Goal: Task Accomplishment & Management: Manage account settings

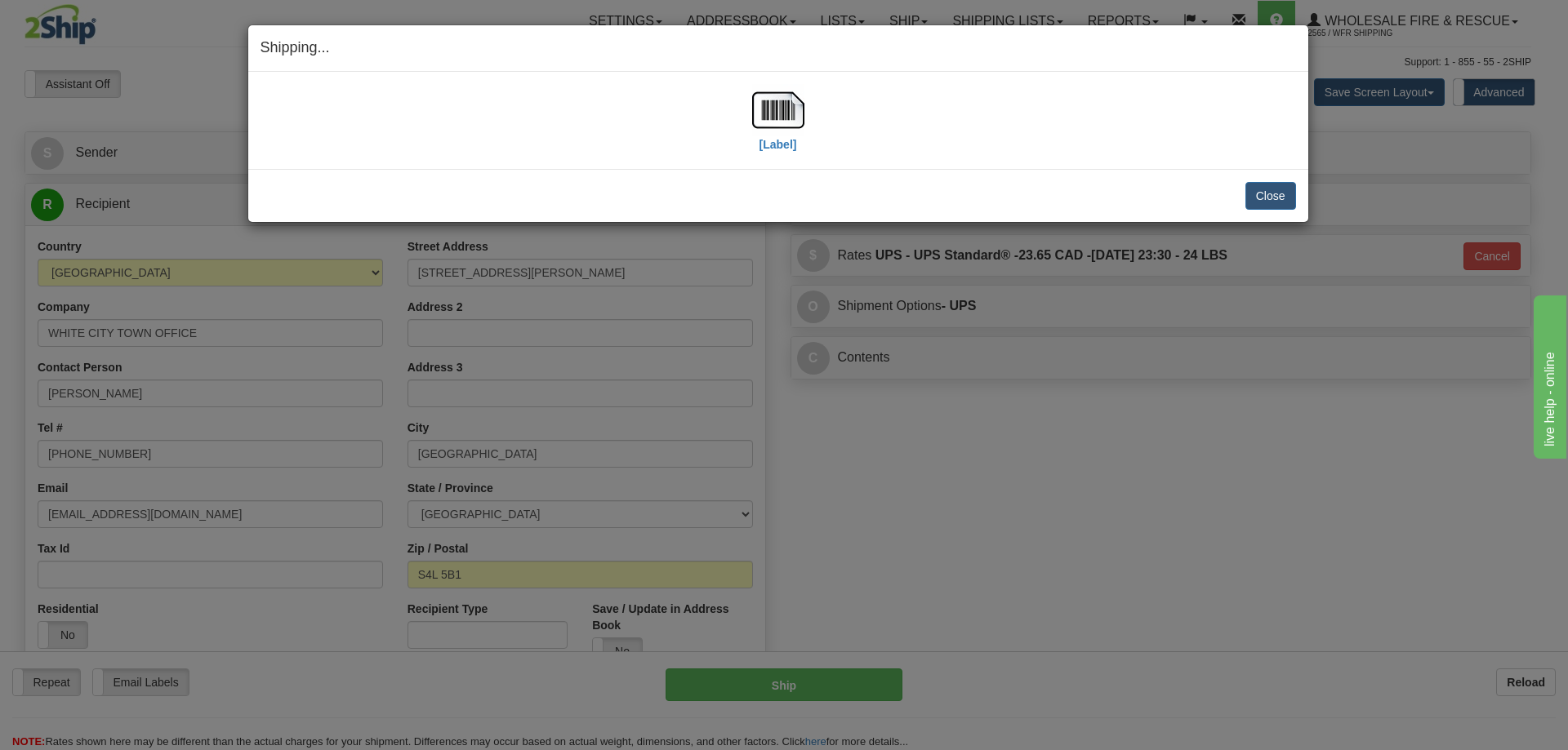
click at [1260, 178] on div "Close Cancel Cancel Shipment and Quit Pickup Quit Pickup ONLY" at bounding box center [778, 195] width 1060 height 53
click at [1270, 193] on button "Close" at bounding box center [1270, 196] width 50 height 28
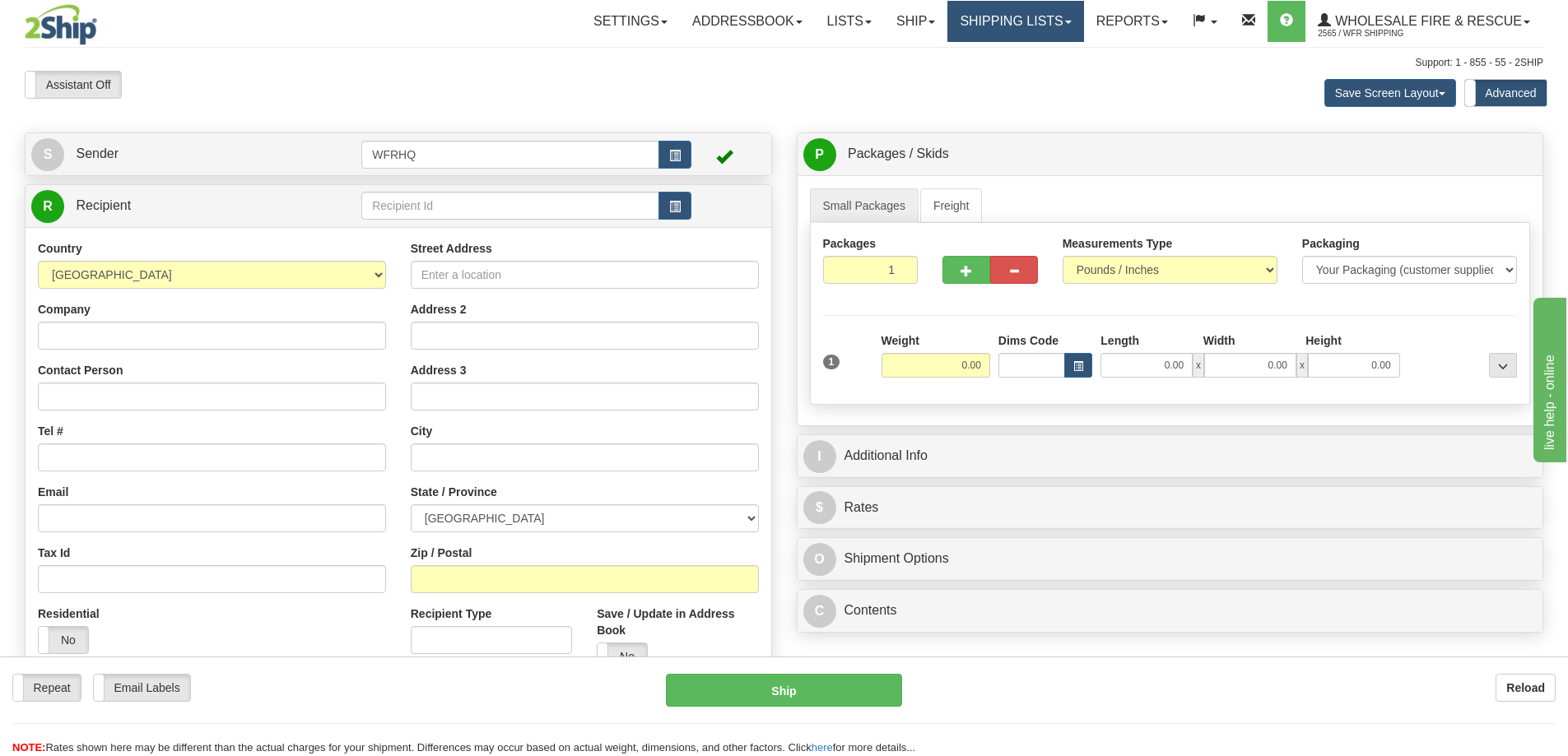
click at [952, 29] on link "Shipping lists" at bounding box center [1015, 22] width 136 height 41
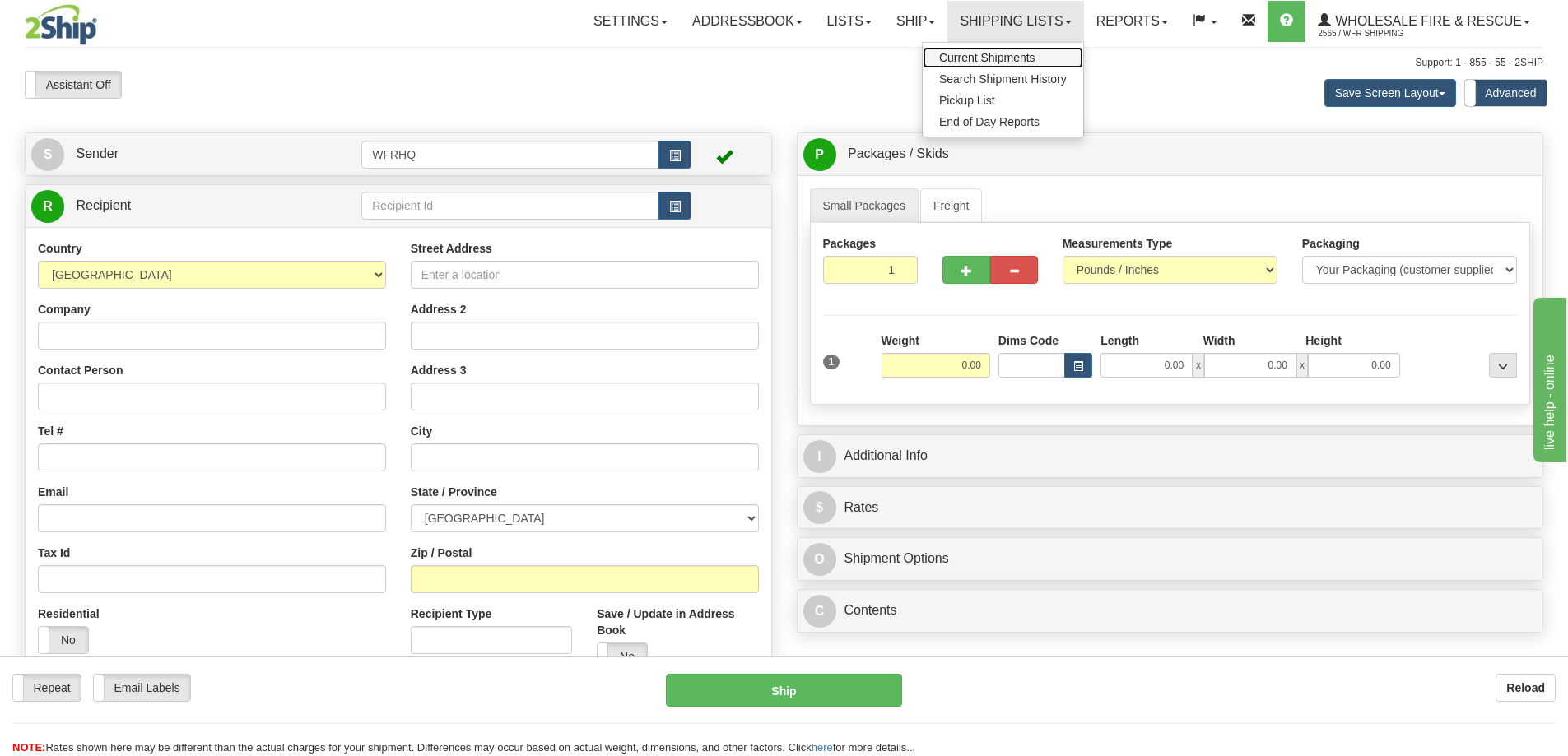
click at [975, 49] on link "Current Shipments" at bounding box center [1003, 58] width 160 height 22
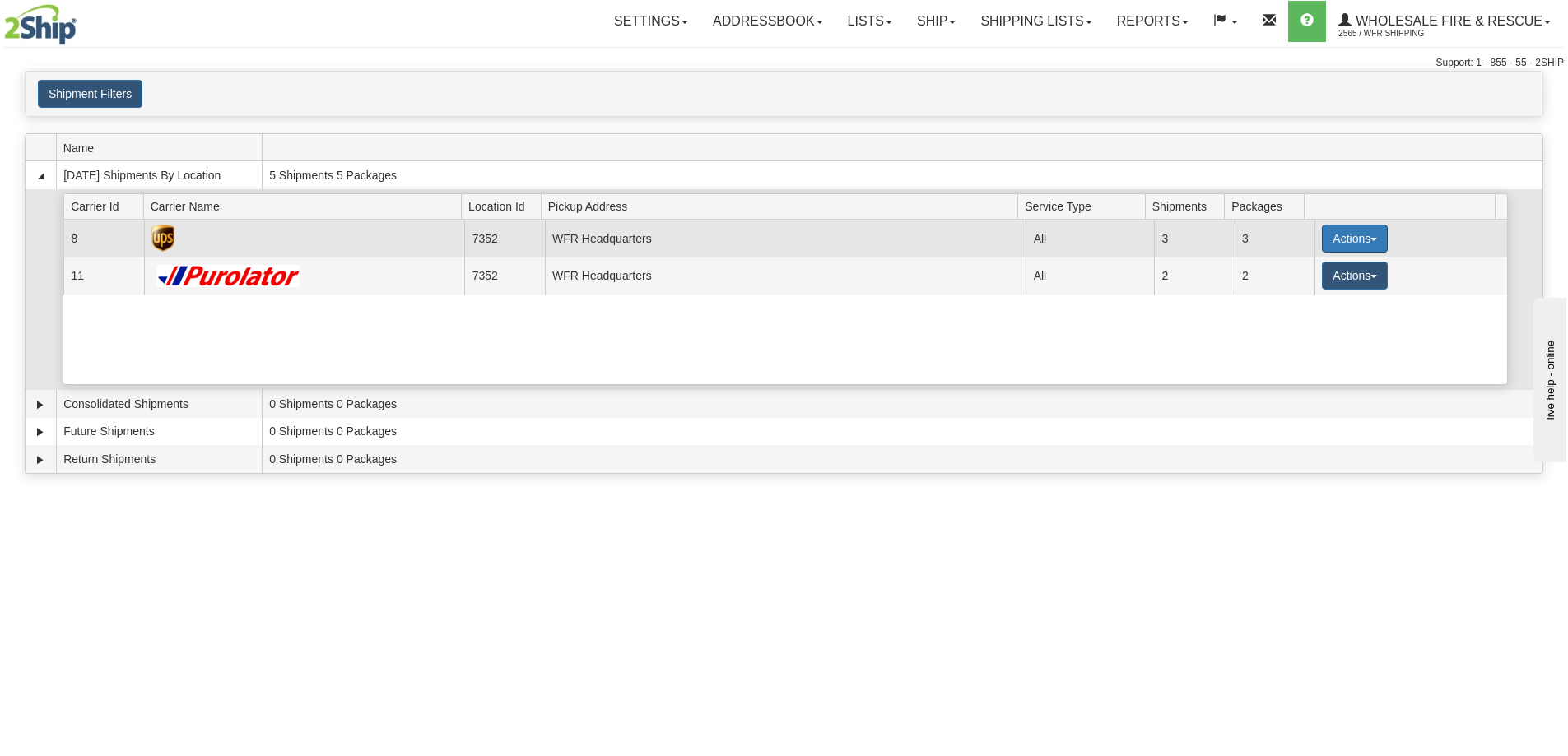
click at [1352, 237] on button "Actions" at bounding box center [1354, 239] width 66 height 28
click at [1305, 273] on span "Details" at bounding box center [1293, 269] width 44 height 12
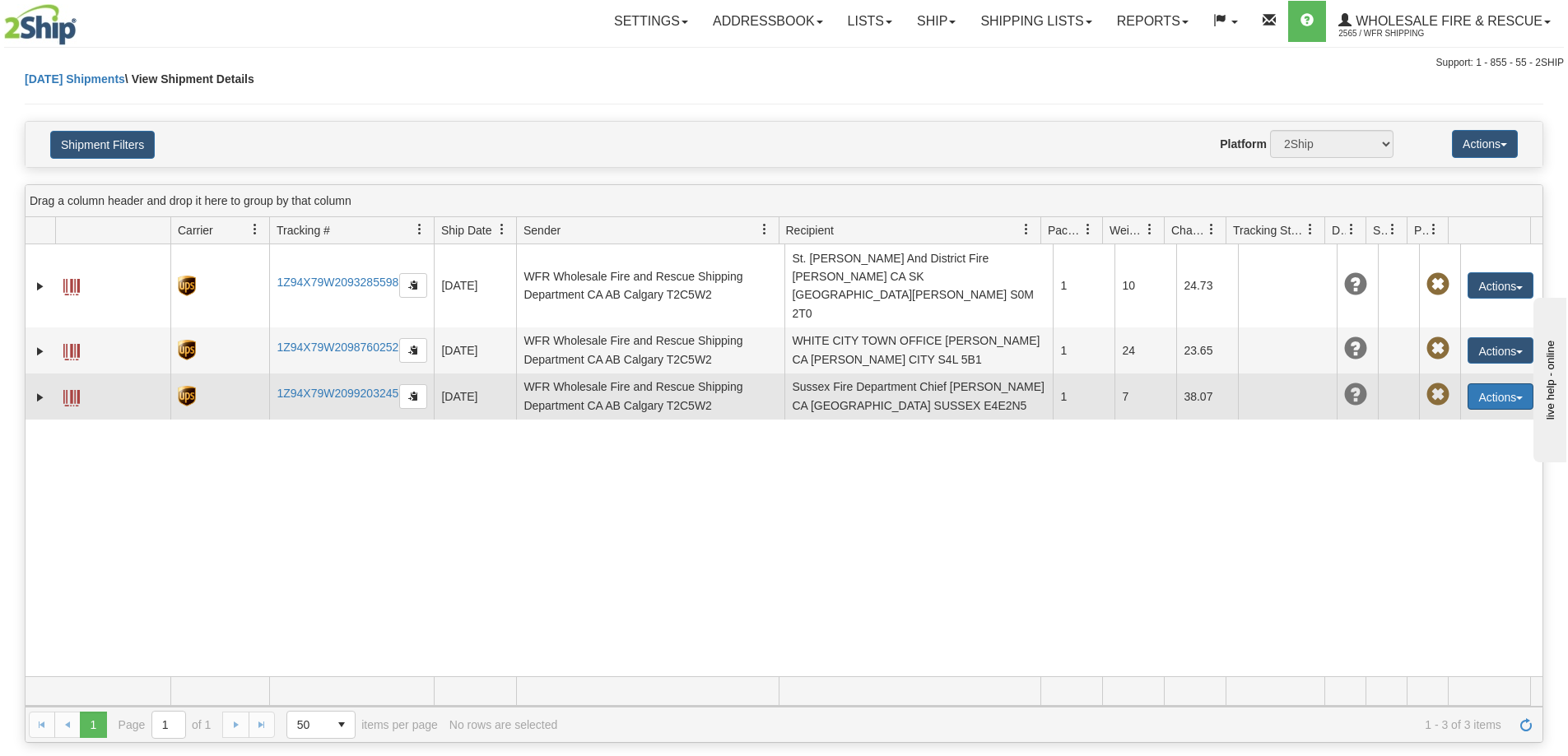
click at [1491, 383] on button "Actions" at bounding box center [1500, 396] width 66 height 26
click at [1444, 480] on link "Delete" at bounding box center [1466, 491] width 132 height 22
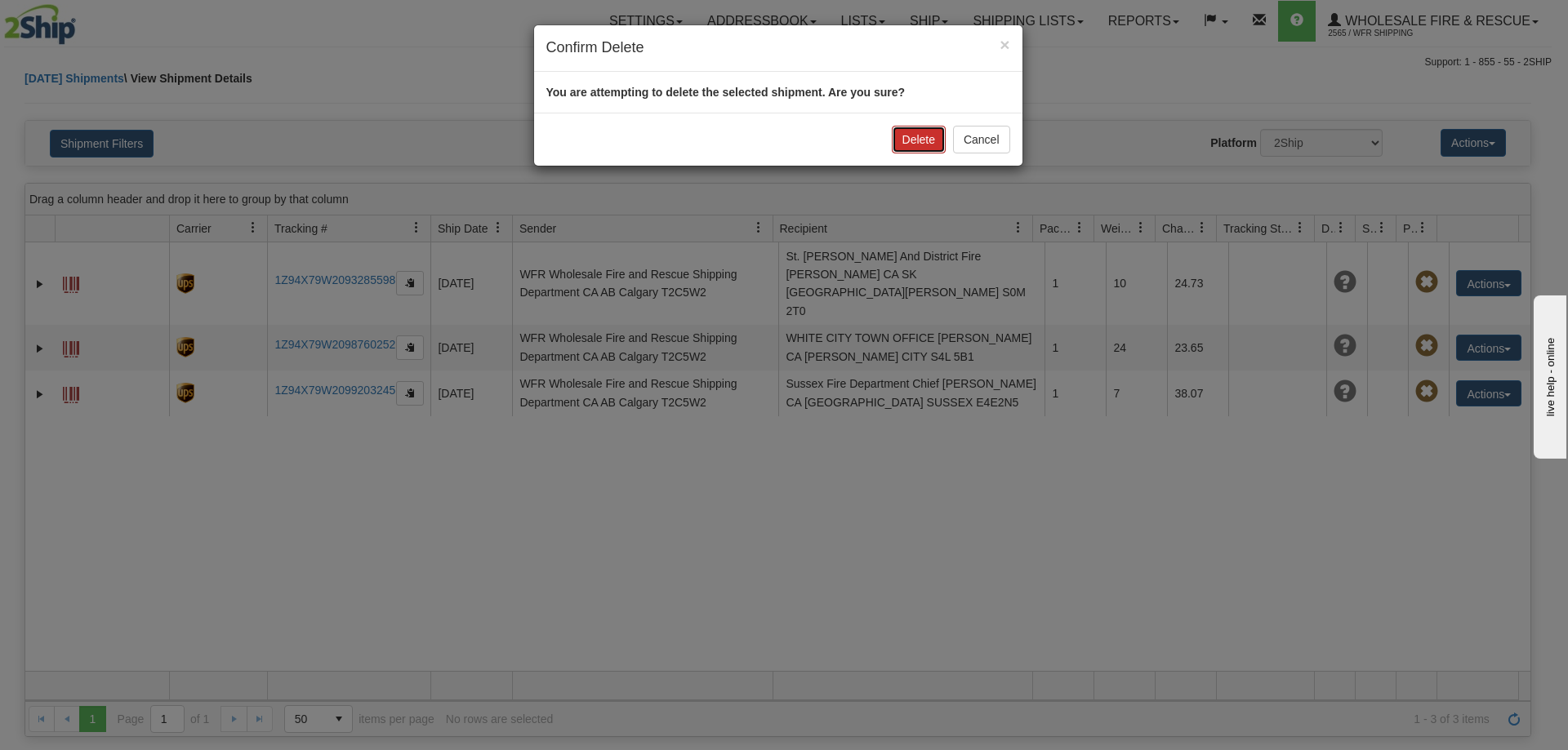
click at [931, 148] on button "Delete" at bounding box center [919, 140] width 54 height 28
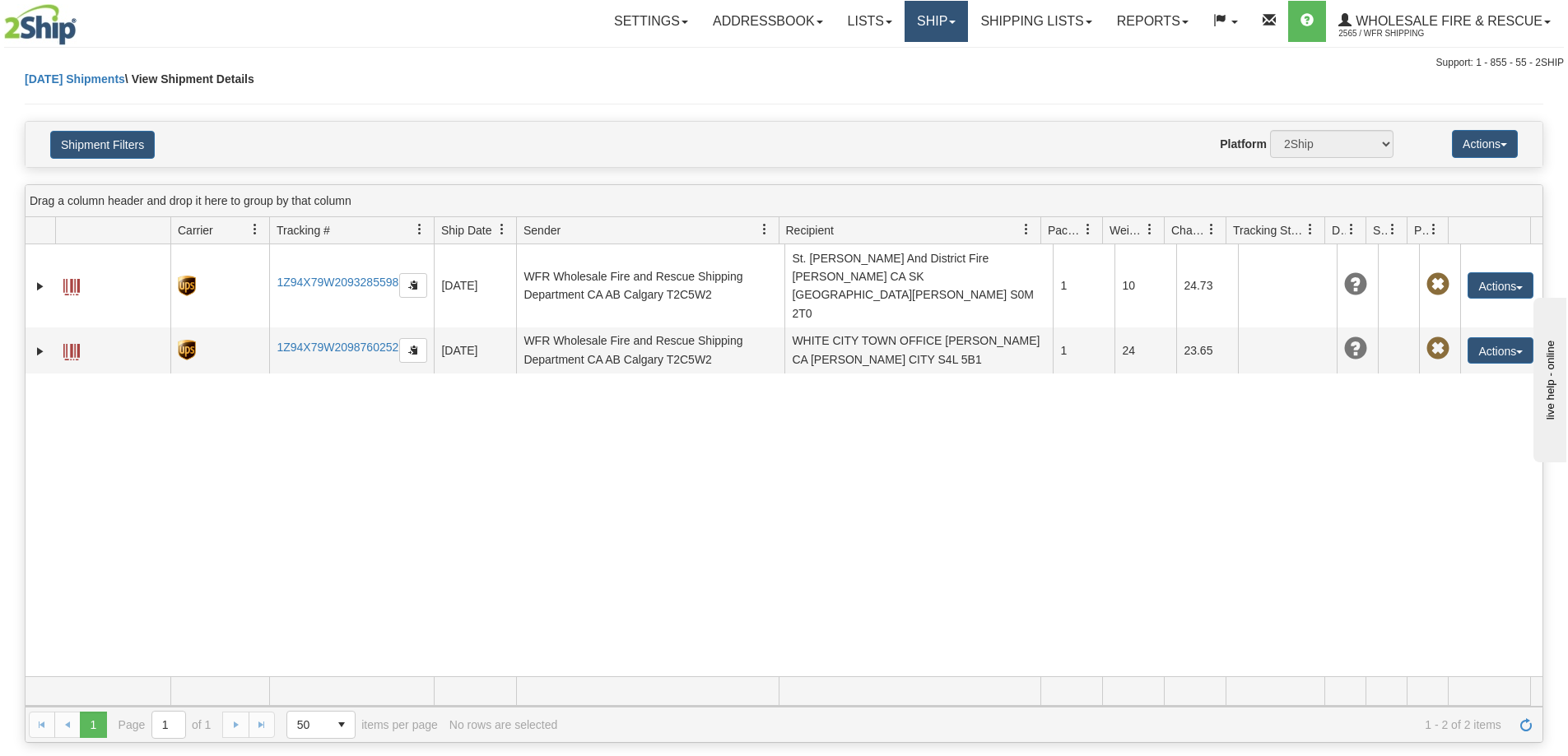
click at [925, 7] on link "Ship" at bounding box center [936, 22] width 64 height 41
click at [903, 54] on span "Ship Screen" at bounding box center [885, 57] width 63 height 13
